Goal: Information Seeking & Learning: Learn about a topic

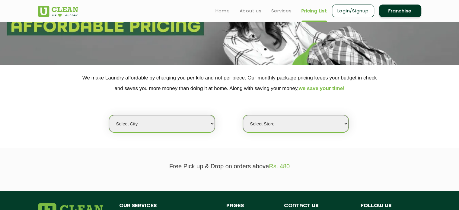
scroll to position [75, 0]
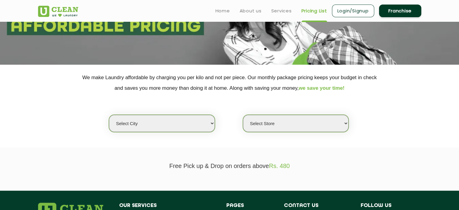
click at [139, 167] on p "Free Pick up & Drop on orders above Rs. 480" at bounding box center [229, 165] width 383 height 7
click at [204, 122] on select "Select city [GEOGRAPHIC_DATA] [GEOGRAPHIC_DATA] [GEOGRAPHIC_DATA] [GEOGRAPHIC_D…" at bounding box center [162, 123] width 106 height 17
select select "174"
click at [109, 115] on select "Select city [GEOGRAPHIC_DATA] [GEOGRAPHIC_DATA] [GEOGRAPHIC_DATA] [GEOGRAPHIC_D…" at bounding box center [162, 123] width 106 height 17
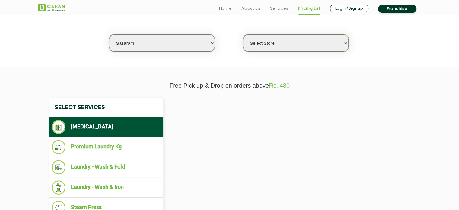
select select "0"
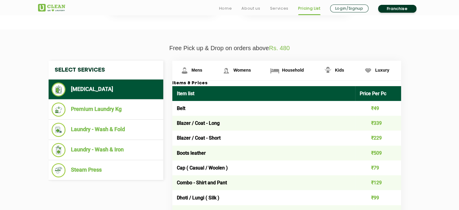
scroll to position [193, 0]
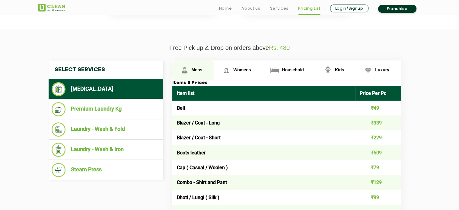
click at [195, 73] on link "Mens" at bounding box center [193, 70] width 42 height 20
click at [199, 72] on link "Mens" at bounding box center [193, 70] width 42 height 20
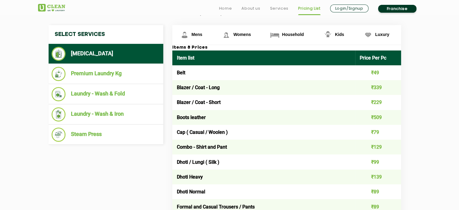
scroll to position [228, 0]
drag, startPoint x: 186, startPoint y: 76, endPoint x: 176, endPoint y: 75, distance: 10.0
click at [176, 75] on td "Belt" at bounding box center [263, 72] width 183 height 15
copy td "Belt"
drag, startPoint x: 176, startPoint y: 89, endPoint x: 230, endPoint y: 88, distance: 54.4
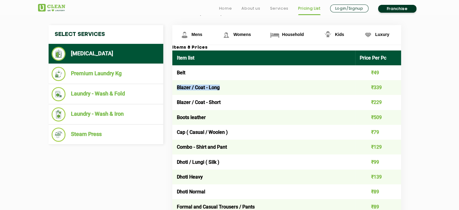
click at [230, 88] on td "Blazer / Coat - Long" at bounding box center [263, 87] width 183 height 15
copy td "Blazer / Coat - Long"
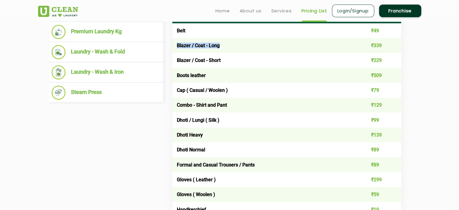
scroll to position [270, 0]
